Goal: Transaction & Acquisition: Purchase product/service

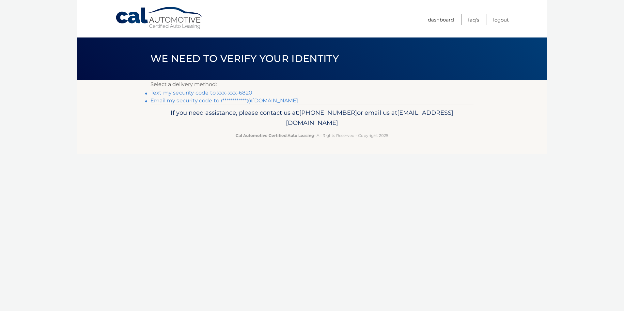
click at [205, 92] on link "Text my security code to xxx-xxx-6820" at bounding box center [201, 93] width 102 height 6
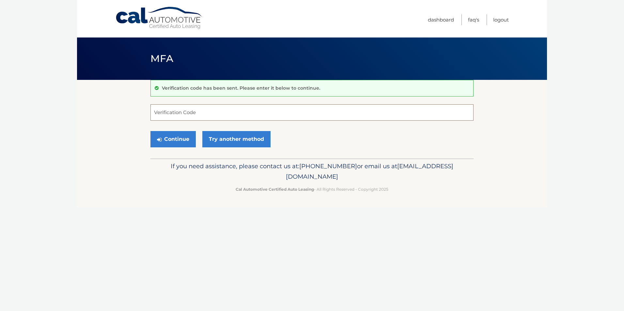
click at [183, 113] on input "Verification Code" at bounding box center [311, 112] width 323 height 16
type input "291459"
click at [181, 137] on button "Continue" at bounding box center [172, 139] width 45 height 16
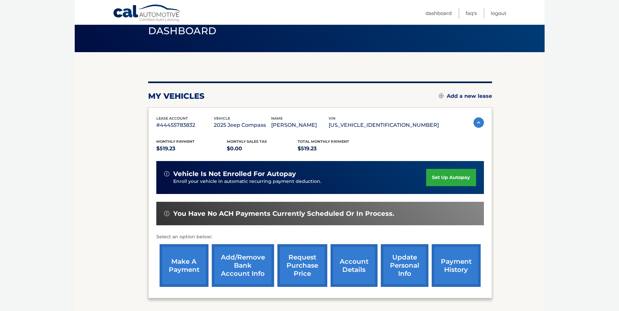
scroll to position [65, 0]
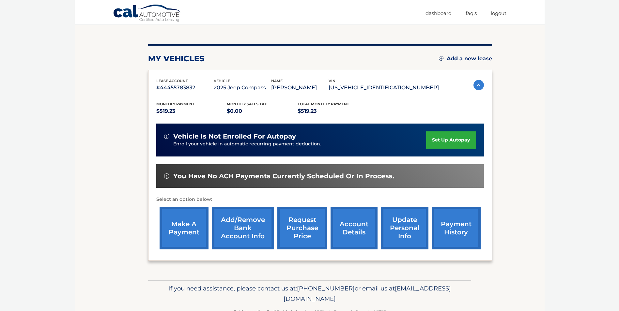
click at [183, 230] on link "make a payment" at bounding box center [184, 228] width 49 height 43
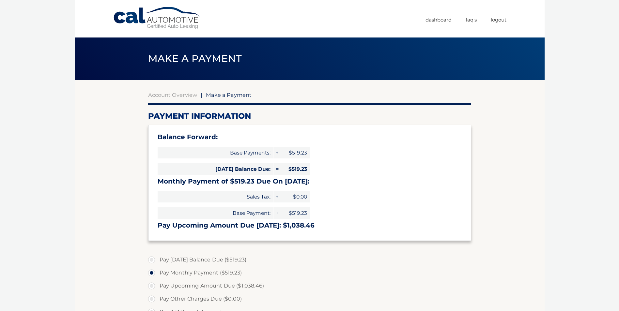
select select "MzU5NDcyMGEtYjI3My00YTk1LWIyZTEtODNiNzY2MWIyYmIy"
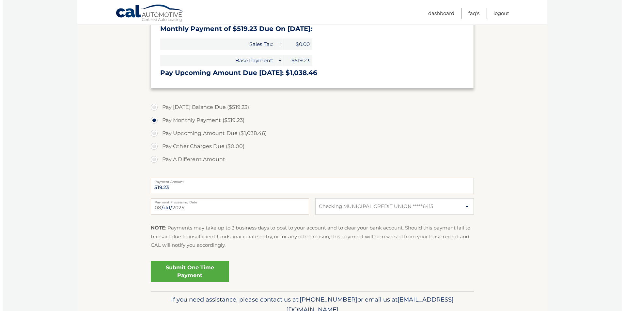
scroll to position [163, 0]
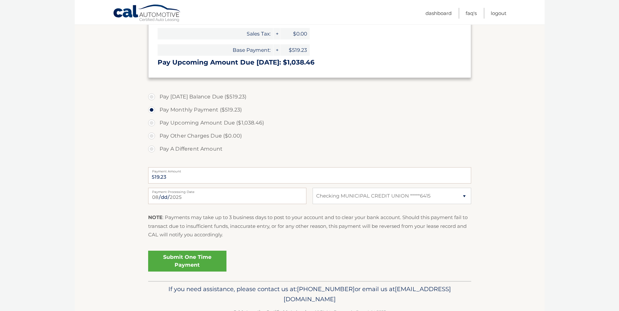
click at [197, 265] on link "Submit One Time Payment" at bounding box center [187, 261] width 78 height 21
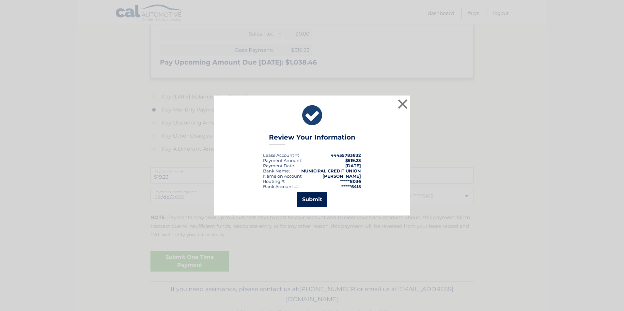
click at [321, 203] on button "Submit" at bounding box center [312, 200] width 30 height 16
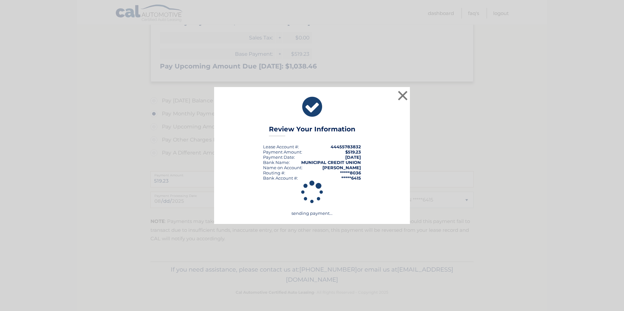
scroll to position [159, 0]
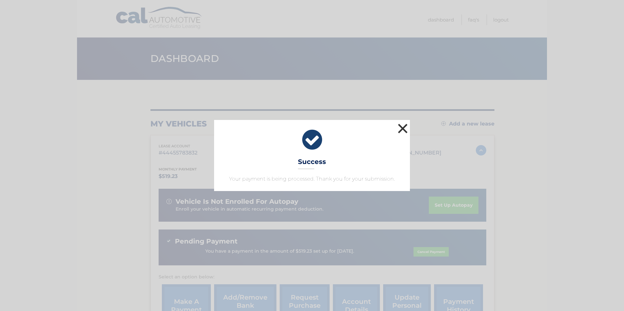
click at [403, 126] on button "×" at bounding box center [402, 128] width 13 height 13
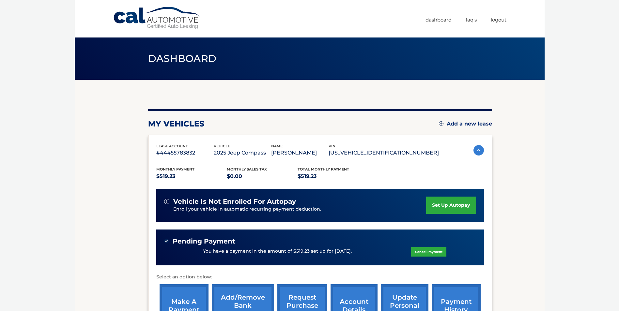
click at [451, 206] on link "set up autopay" at bounding box center [451, 205] width 50 height 17
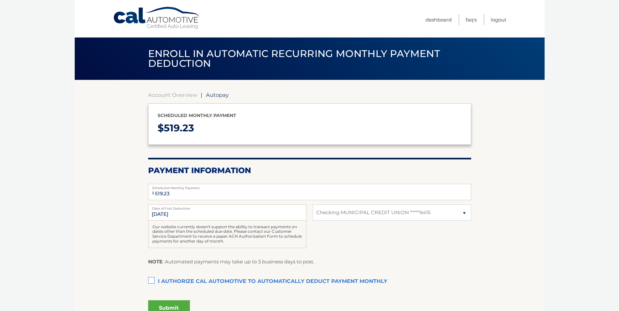
select select "MzU5NDcyMGEtYjI3My00YTk1LWIyZTEtODNiNzY2MWIyYmIy"
click at [179, 213] on input "[DATE]" at bounding box center [227, 213] width 158 height 16
click at [175, 217] on input "[DATE]" at bounding box center [227, 213] width 158 height 16
click at [174, 214] on input "[DATE]" at bounding box center [227, 213] width 158 height 16
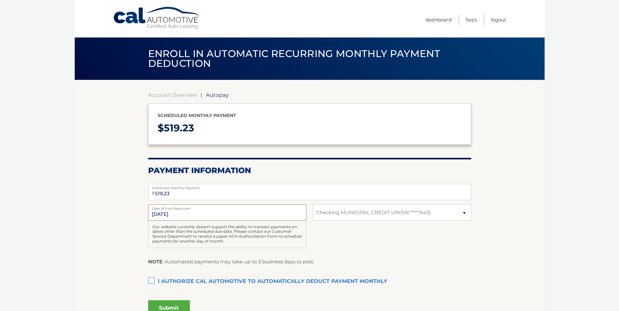
click at [174, 214] on input "[DATE]" at bounding box center [227, 213] width 158 height 16
click at [45, 262] on body "Cal Automotive Menu Dashboard FAQ's Logout | $" at bounding box center [309, 155] width 619 height 311
